Goal: Transaction & Acquisition: Purchase product/service

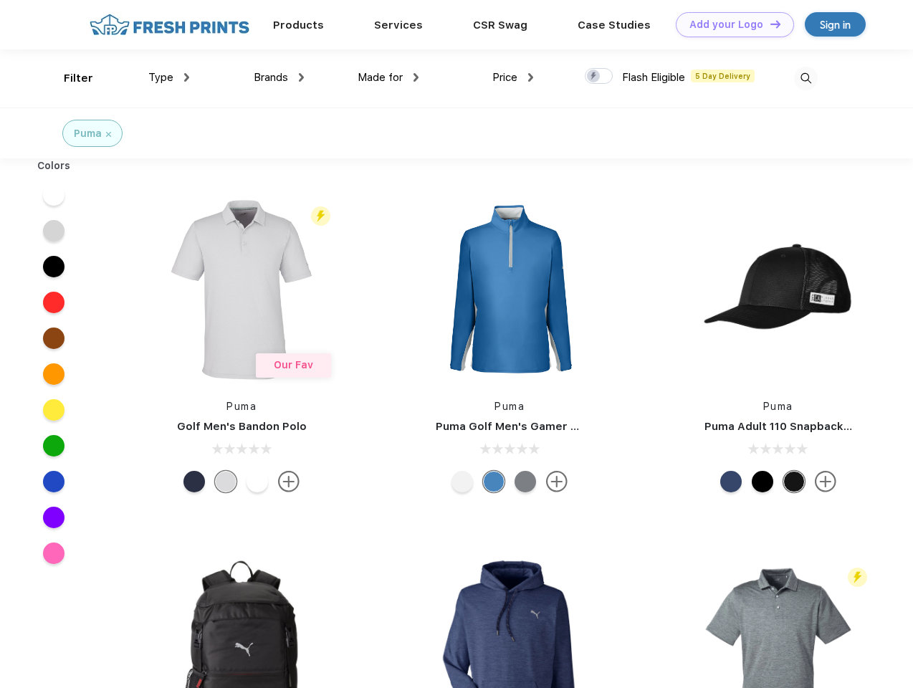
click at [730, 24] on link "Add your Logo Design Tool" at bounding box center [735, 24] width 118 height 25
click at [0, 0] on div "Design Tool" at bounding box center [0, 0] width 0 height 0
click at [769, 24] on link "Add your Logo Design Tool" at bounding box center [735, 24] width 118 height 25
click at [69, 78] on div "Filter" at bounding box center [78, 78] width 29 height 16
click at [169, 77] on span "Type" at bounding box center [160, 77] width 25 height 13
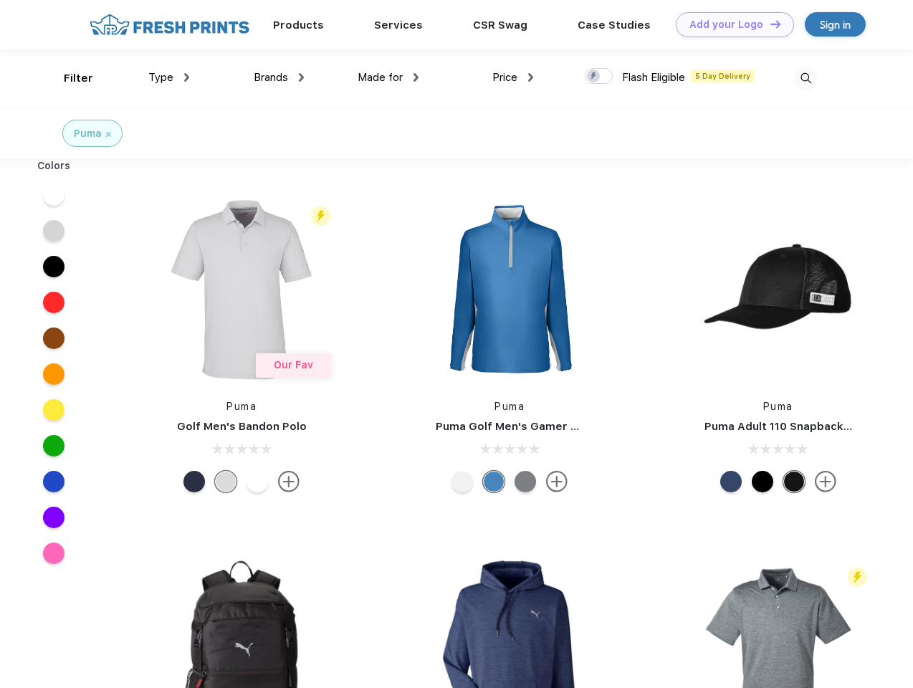
click at [279, 77] on span "Brands" at bounding box center [271, 77] width 34 height 13
click at [388, 77] on span "Made for" at bounding box center [380, 77] width 45 height 13
click at [513, 77] on span "Price" at bounding box center [504, 77] width 25 height 13
click at [599, 77] on div at bounding box center [599, 76] width 28 height 16
click at [594, 77] on input "checkbox" at bounding box center [589, 71] width 9 height 9
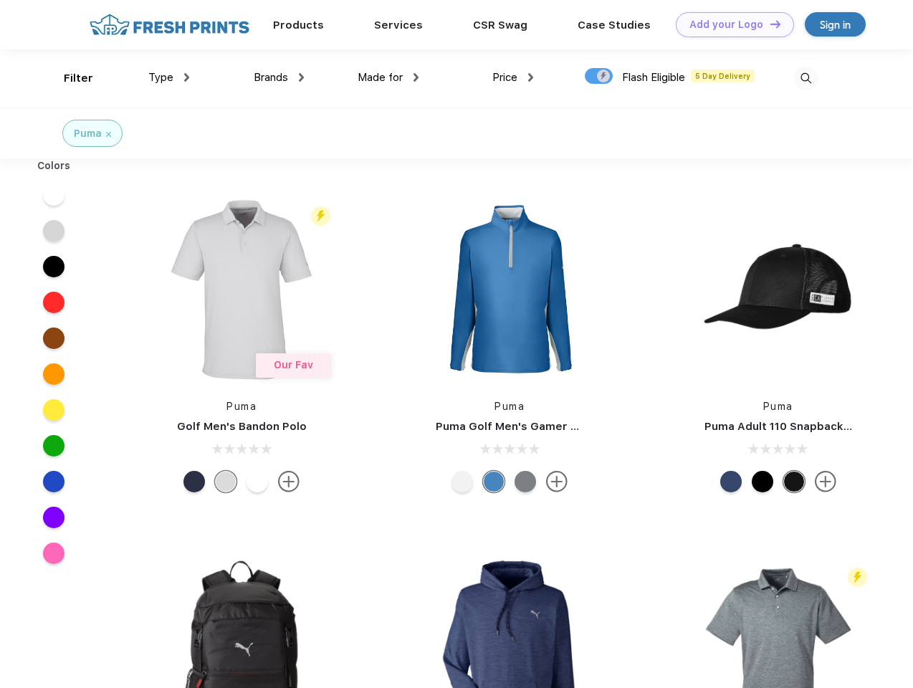
click at [806, 78] on img at bounding box center [806, 79] width 24 height 24
